Goal: Task Accomplishment & Management: Use online tool/utility

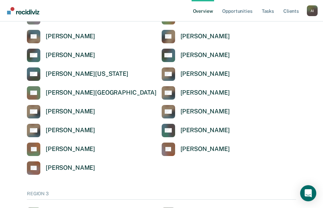
scroll to position [973, 0]
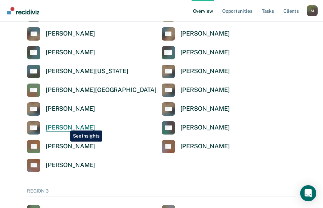
click at [65, 126] on div "[PERSON_NAME]" at bounding box center [70, 128] width 49 height 8
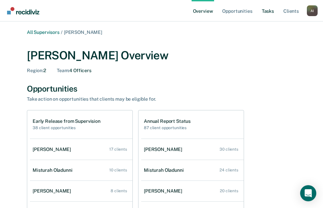
click at [263, 11] on link "Tasks" at bounding box center [267, 10] width 15 height 21
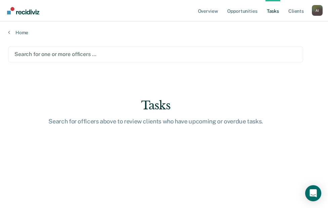
drag, startPoint x: 277, startPoint y: 54, endPoint x: 253, endPoint y: 54, distance: 23.2
click at [151, 54] on div at bounding box center [155, 54] width 282 height 8
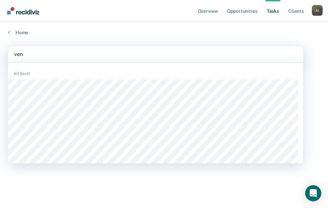
type input "vene"
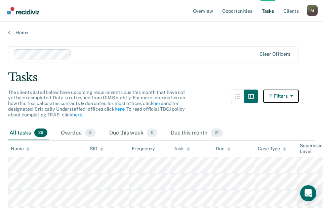
click at [289, 93] on button "Filters" at bounding box center [281, 96] width 36 height 13
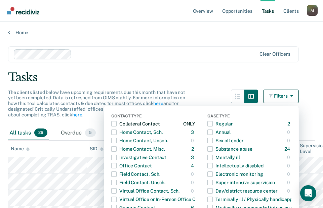
click at [116, 122] on span "button" at bounding box center [113, 123] width 5 height 5
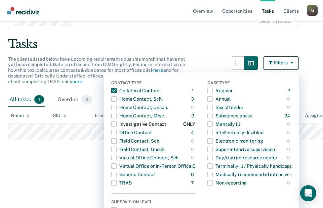
scroll to position [34, 0]
click at [116, 123] on span "button" at bounding box center [113, 123] width 5 height 5
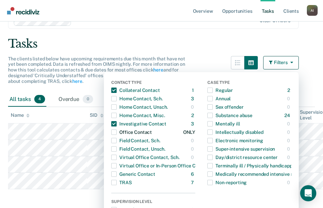
click at [116, 132] on span "button" at bounding box center [113, 132] width 5 height 5
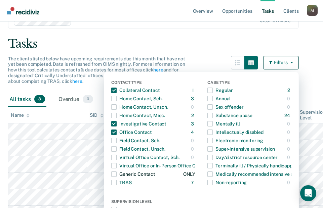
click at [116, 173] on span "button" at bounding box center [113, 174] width 5 height 5
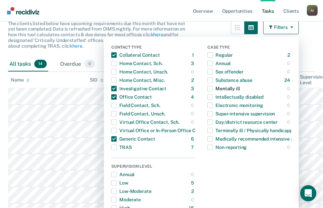
scroll to position [67, 0]
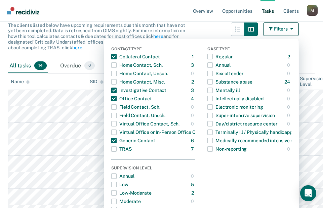
click at [319, 48] on main "Clear officers Tasks The clients listed below have upcoming requirements due th…" at bounding box center [161, 156] width 323 height 377
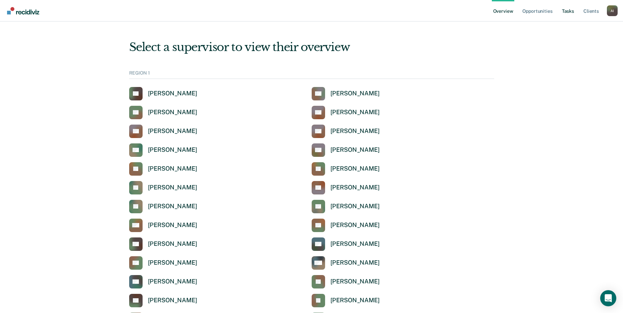
click at [566, 11] on link "Tasks" at bounding box center [568, 10] width 15 height 21
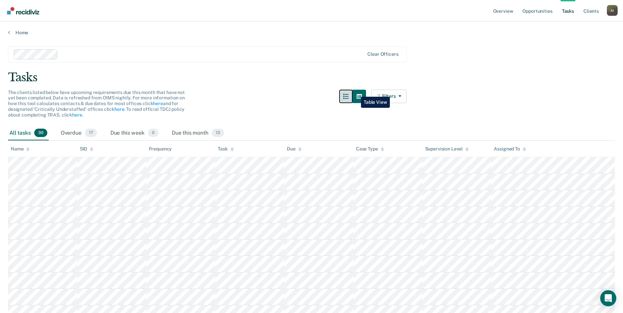
click at [345, 92] on button "button" at bounding box center [345, 96] width 13 height 13
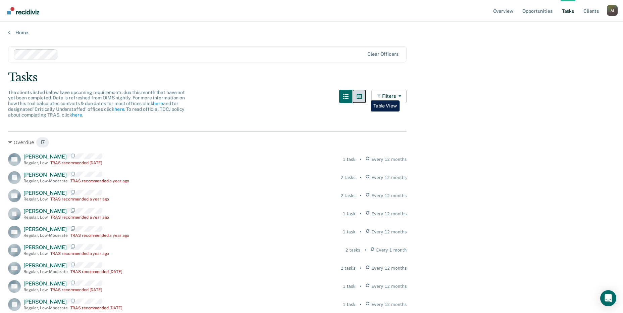
click at [366, 95] on button "button" at bounding box center [359, 96] width 13 height 13
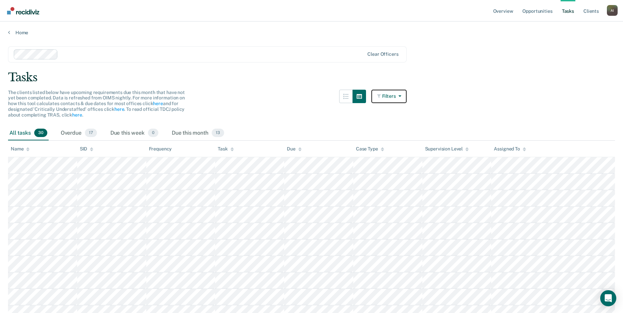
click at [391, 97] on button "Filters" at bounding box center [390, 96] width 36 height 13
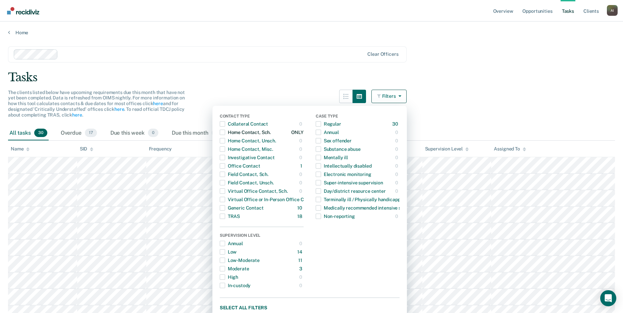
click at [292, 135] on button "Home Contact, Sch. 1 ONLY" at bounding box center [262, 132] width 84 height 8
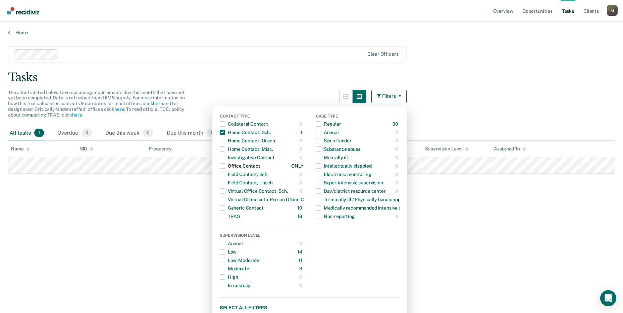
click at [278, 168] on button "Office Contact 1 ONLY" at bounding box center [262, 166] width 84 height 8
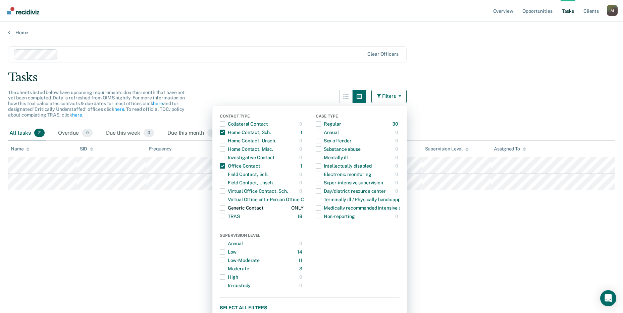
click at [283, 210] on button "Generic Contact 10 ONLY" at bounding box center [262, 208] width 84 height 8
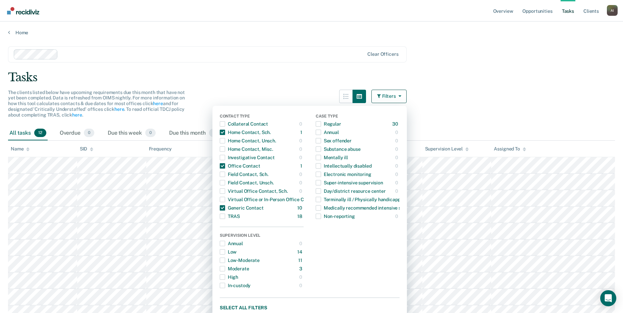
click at [474, 111] on main "Clear officers Tasks The clients listed below have upcoming requirements due th…" at bounding box center [311, 208] width 623 height 344
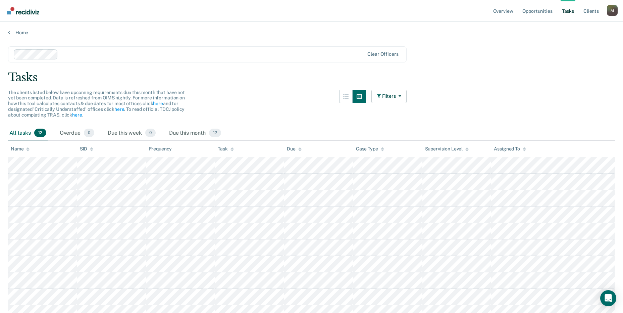
click at [230, 149] on div "Task" at bounding box center [226, 149] width 16 height 6
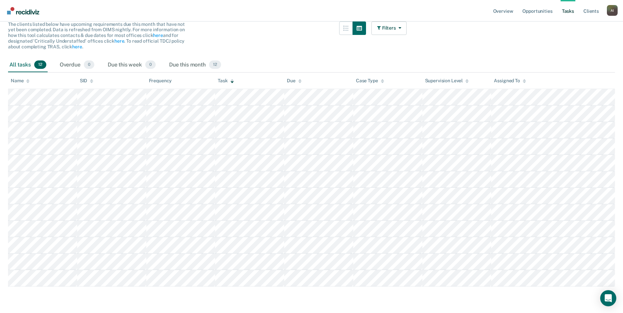
scroll to position [68, 0]
click at [400, 32] on button "Filters" at bounding box center [390, 27] width 36 height 13
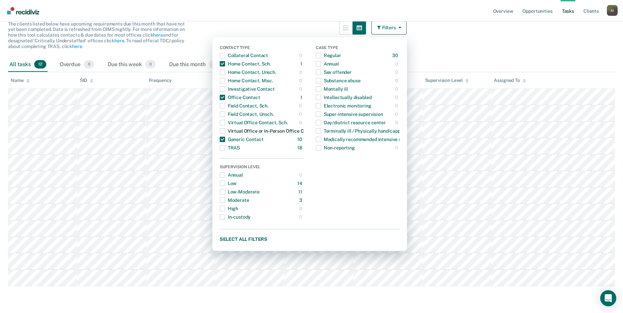
click at [246, 133] on div "Virtual Office or In-Person Office Contact" at bounding box center [269, 131] width 99 height 11
click at [225, 133] on span "button" at bounding box center [222, 130] width 5 height 5
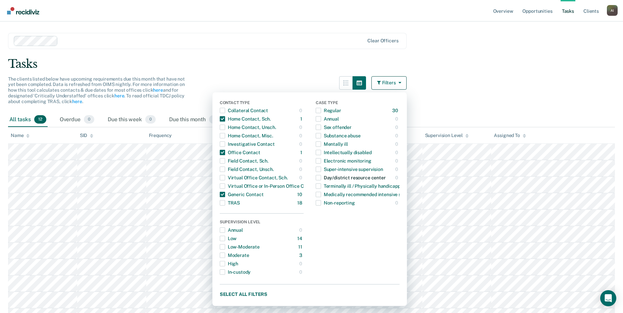
scroll to position [0, 0]
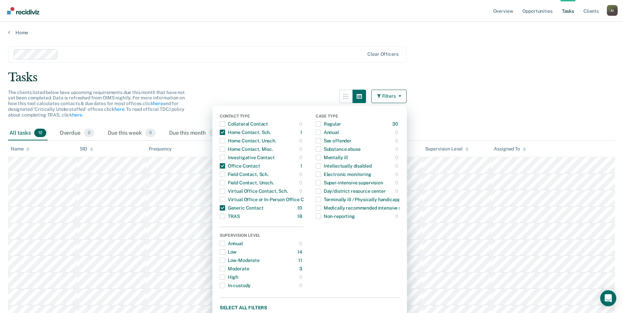
click at [476, 118] on main "Clear officers Tasks The clients listed below have upcoming requirements due th…" at bounding box center [311, 208] width 623 height 344
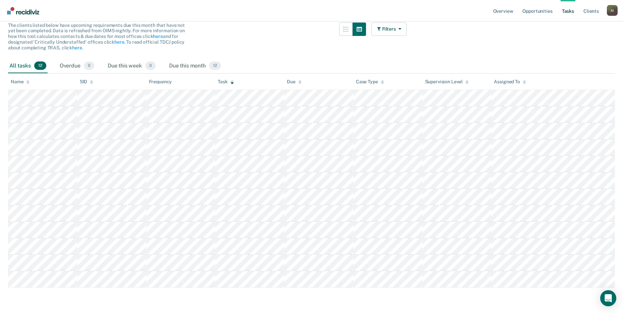
scroll to position [68, 0]
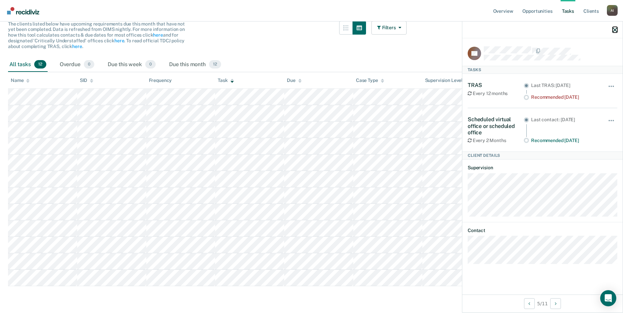
click at [615, 29] on icon "button" at bounding box center [615, 30] width 5 height 5
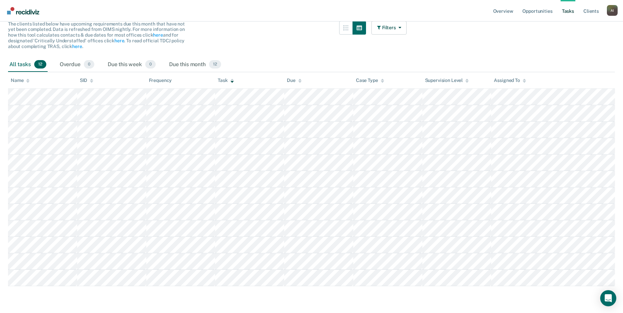
click at [581, 52] on main "Clear officers Tasks The clients listed below have upcoming requirements due th…" at bounding box center [311, 139] width 623 height 344
click at [430, 57] on div "All tasks 12 Overdue 0 Due this week 0 Due this month 12" at bounding box center [311, 64] width 607 height 15
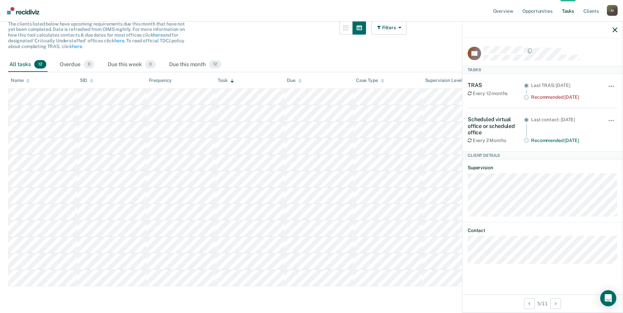
click at [282, 62] on div "All tasks 12 Overdue 0 Due this week 0 Due this month 12" at bounding box center [311, 64] width 607 height 15
drag, startPoint x: 299, startPoint y: 51, endPoint x: 477, endPoint y: 48, distance: 177.9
click at [300, 51] on div "The clients listed below have upcoming requirements due this month that have no…" at bounding box center [207, 39] width 399 height 36
click at [617, 27] on button "button" at bounding box center [615, 30] width 5 height 6
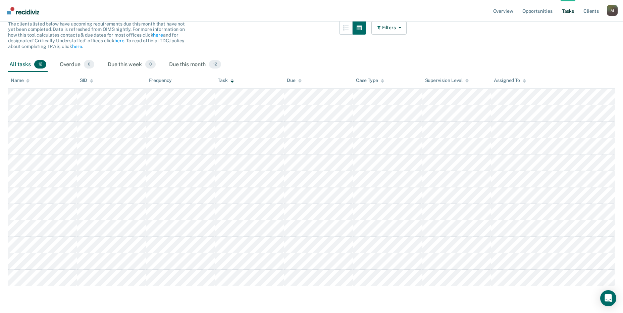
click at [306, 56] on div "The clients listed below have upcoming requirements due this month that have no…" at bounding box center [207, 39] width 399 height 36
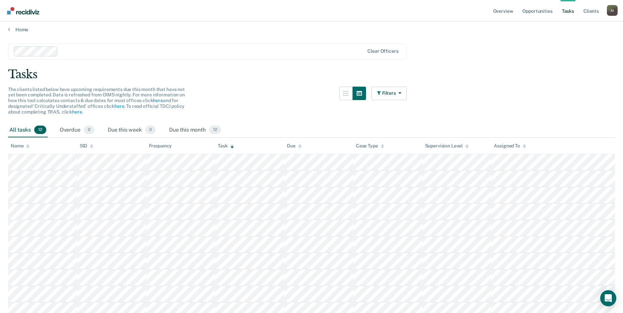
scroll to position [0, 0]
